Goal: Transaction & Acquisition: Subscribe to service/newsletter

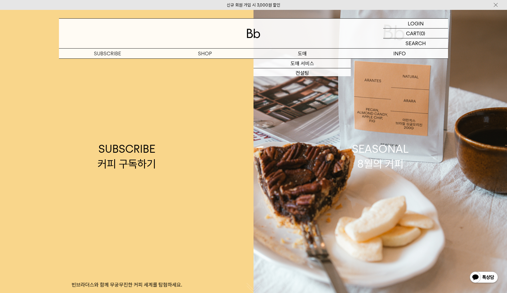
click at [319, 54] on p "도매" at bounding box center [302, 54] width 97 height 10
click at [308, 87] on link "오피스 커피구독" at bounding box center [302, 83] width 97 height 10
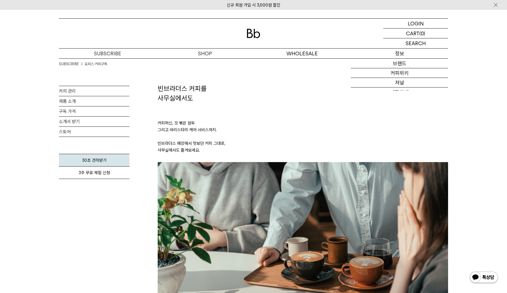
click at [394, 54] on p "정보" at bounding box center [399, 54] width 97 height 10
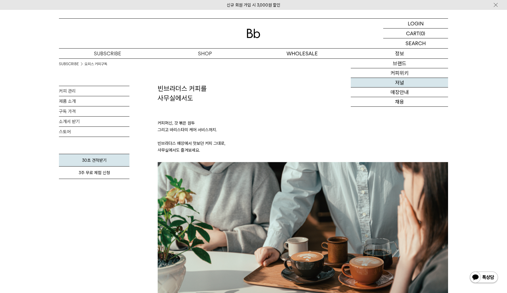
click at [400, 85] on link "저널" at bounding box center [399, 83] width 97 height 10
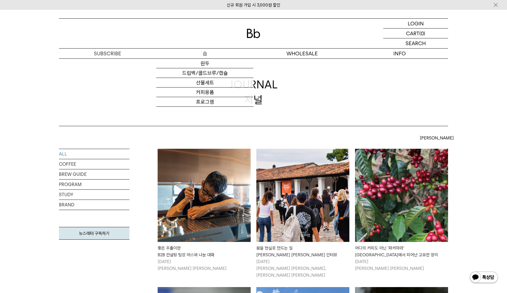
click at [200, 51] on p "숍" at bounding box center [204, 54] width 97 height 10
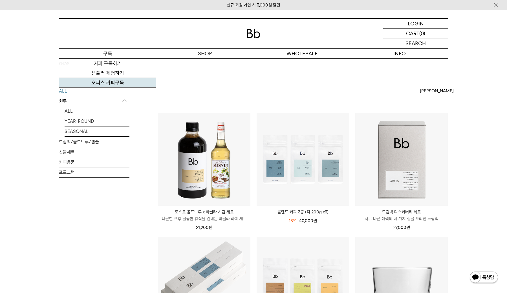
click at [108, 80] on link "오피스 커피구독" at bounding box center [107, 83] width 97 height 10
